Goal: Communication & Community: Answer question/provide support

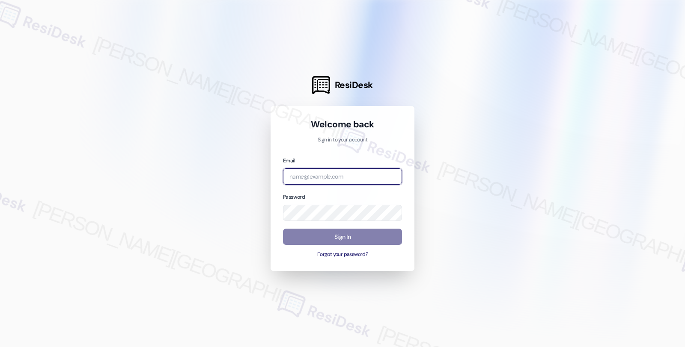
click at [345, 178] on input "email" at bounding box center [342, 177] width 119 height 17
click at [390, 169] on input "bet" at bounding box center [342, 177] width 119 height 17
click at [0, 347] on com-1password-button at bounding box center [0, 347] width 0 height 0
type input "bet"
click at [315, 178] on input "email" at bounding box center [342, 177] width 119 height 17
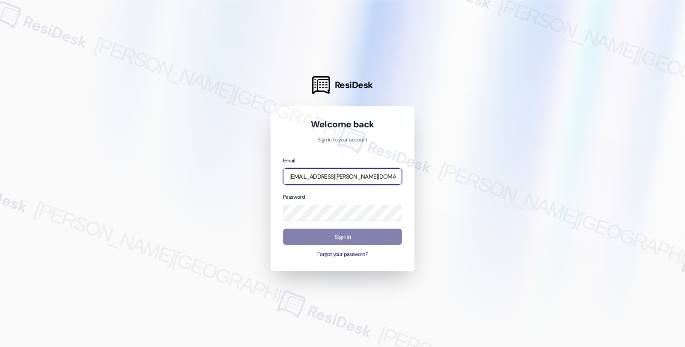
type input "[EMAIL_ADDRESS][PERSON_NAME][DOMAIN_NAME]"
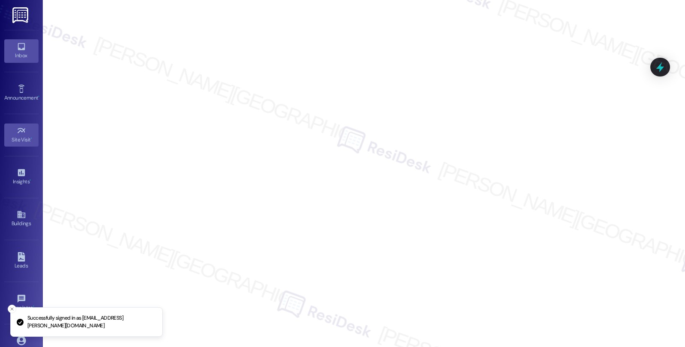
click at [22, 46] on icon at bounding box center [21, 46] width 9 height 9
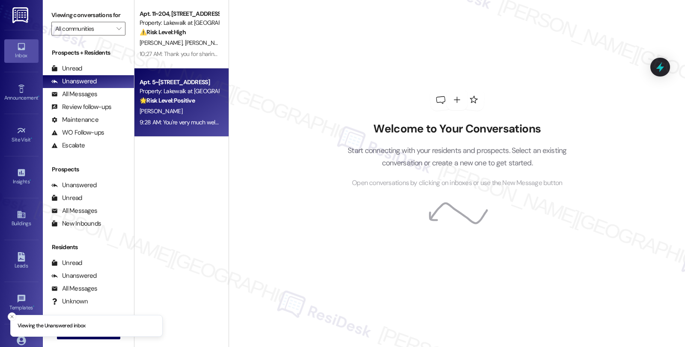
click at [176, 116] on div "[PERSON_NAME]" at bounding box center [179, 111] width 81 height 11
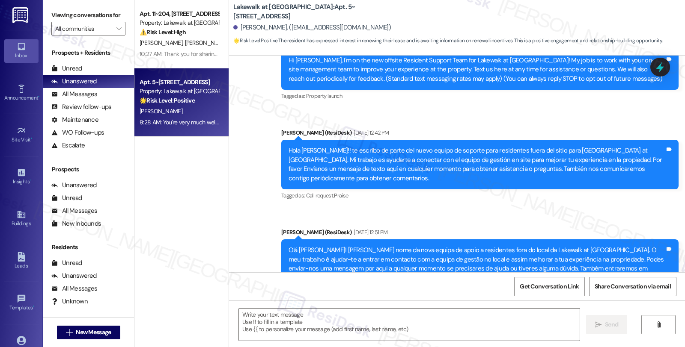
type textarea "Fetching suggested responses. Please feel free to read through the conversation…"
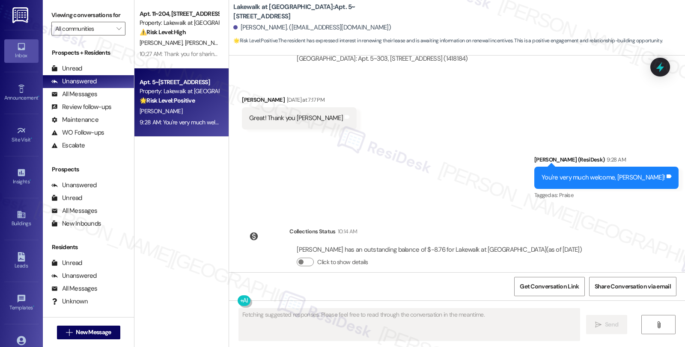
scroll to position [1618, 0]
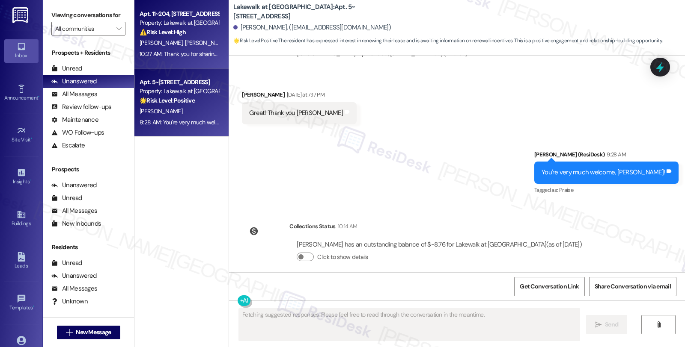
click at [154, 33] on strong "⚠️ Risk Level: High" at bounding box center [162, 32] width 46 height 8
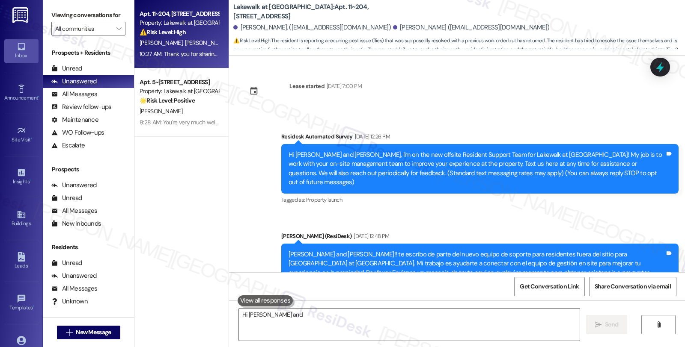
scroll to position [2242, 0]
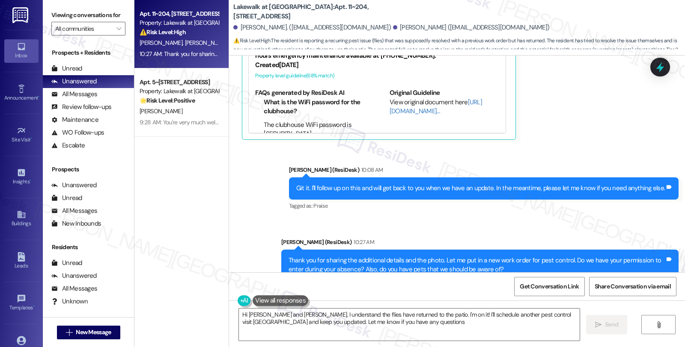
type textarea "Hi [PERSON_NAME] and [PERSON_NAME], I understand the flies have returned to the…"
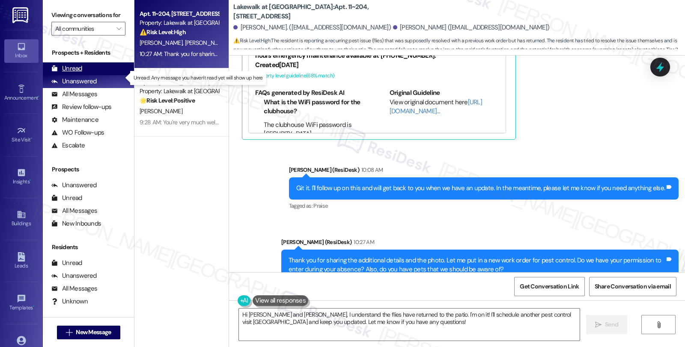
click at [89, 75] on div "Unread (0)" at bounding box center [88, 68] width 91 height 13
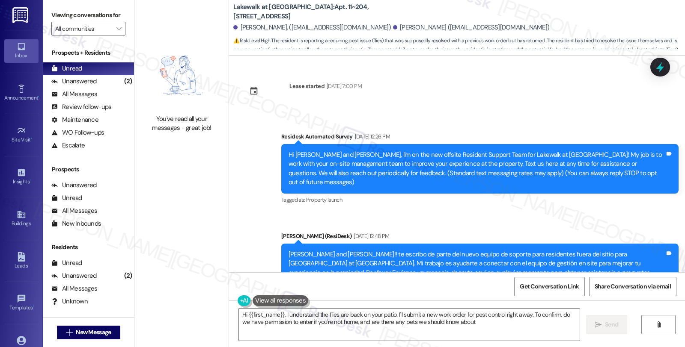
type textarea "Hi {{first_name}}, I understand the flies are back on your patio. I'll submit a…"
